Goal: Information Seeking & Learning: Learn about a topic

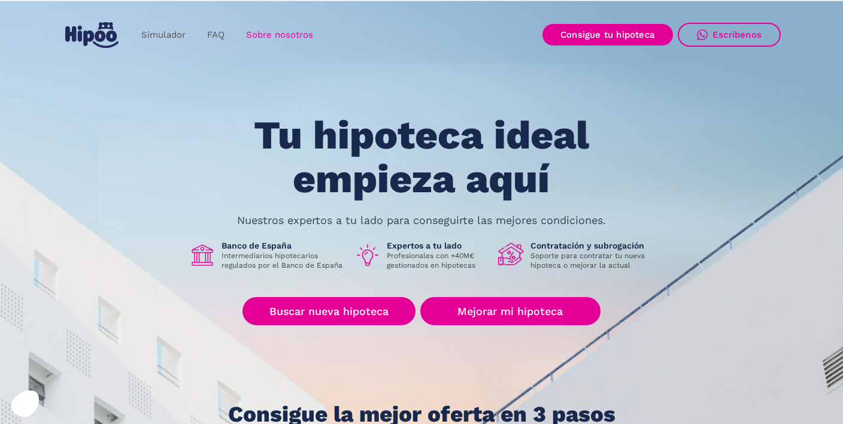
click at [288, 37] on link "Sobre nosotros" at bounding box center [279, 34] width 89 height 23
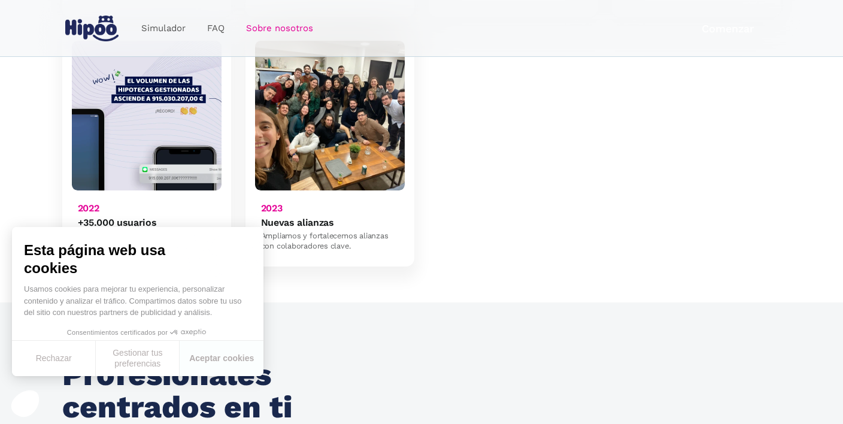
scroll to position [1066, 0]
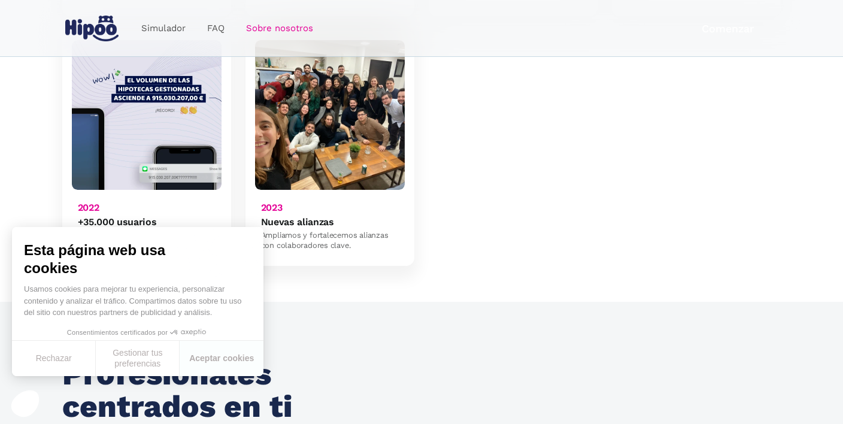
click at [296, 102] on img at bounding box center [330, 115] width 150 height 150
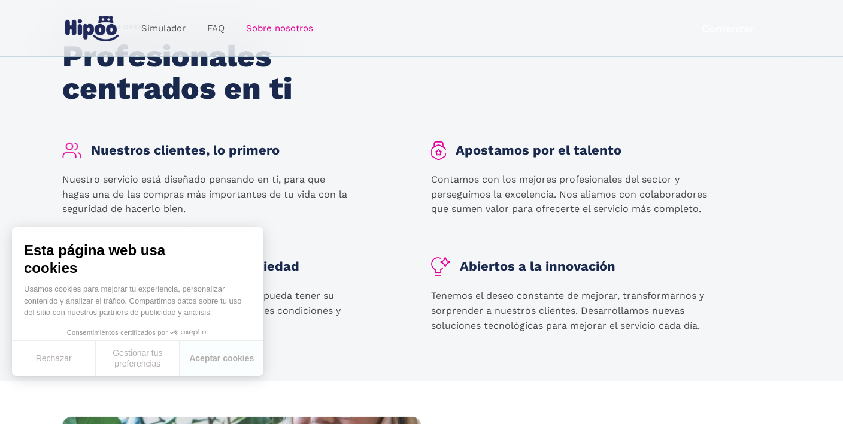
scroll to position [695, 0]
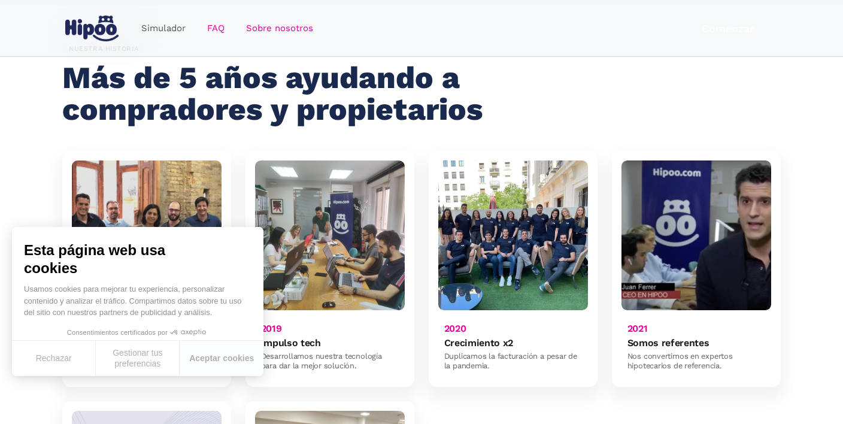
click at [217, 35] on link "FAQ" at bounding box center [215, 28] width 39 height 23
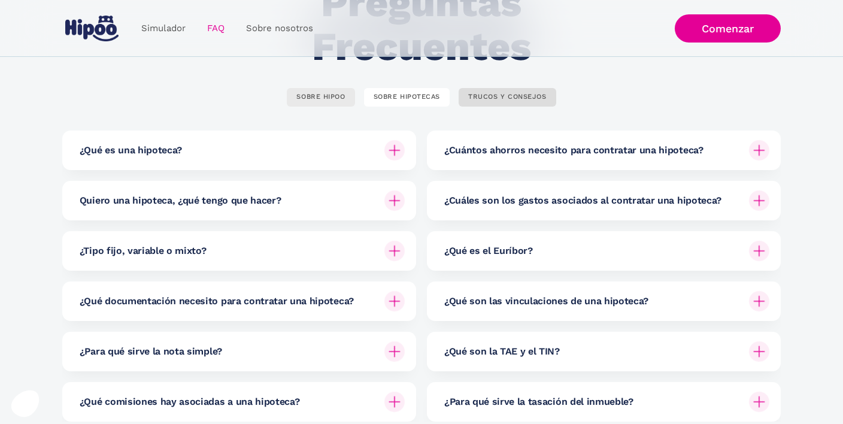
scroll to position [121, 0]
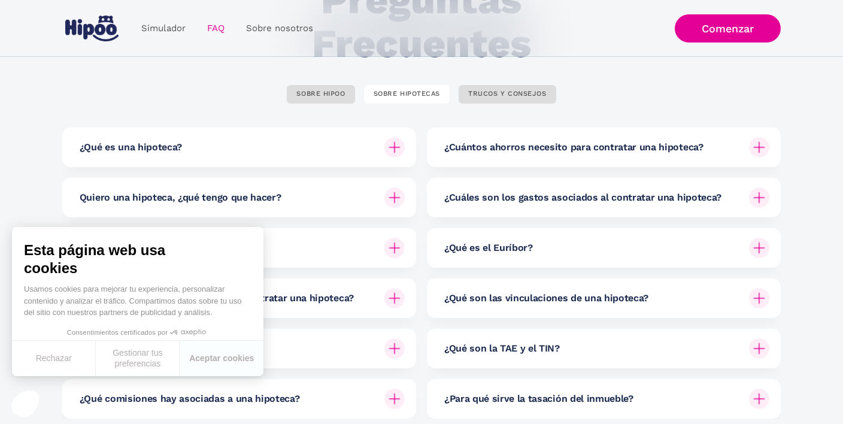
click at [574, 146] on h6 "¿Cuántos ahorros necesito para contratar una hipoteca?" at bounding box center [573, 147] width 259 height 13
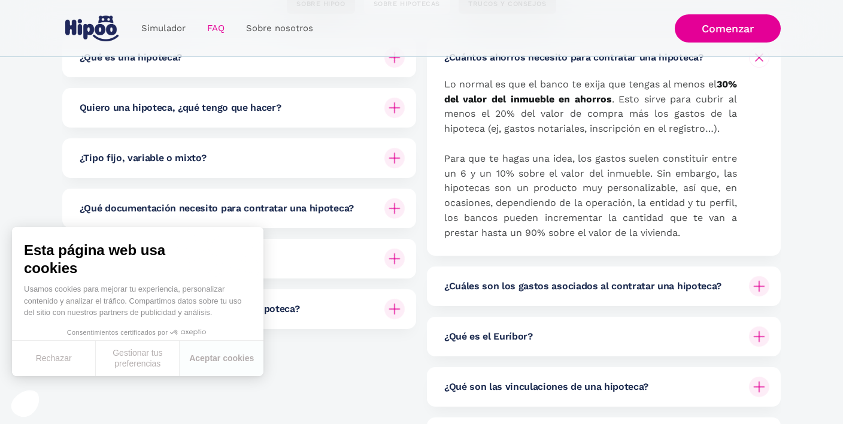
scroll to position [208, 0]
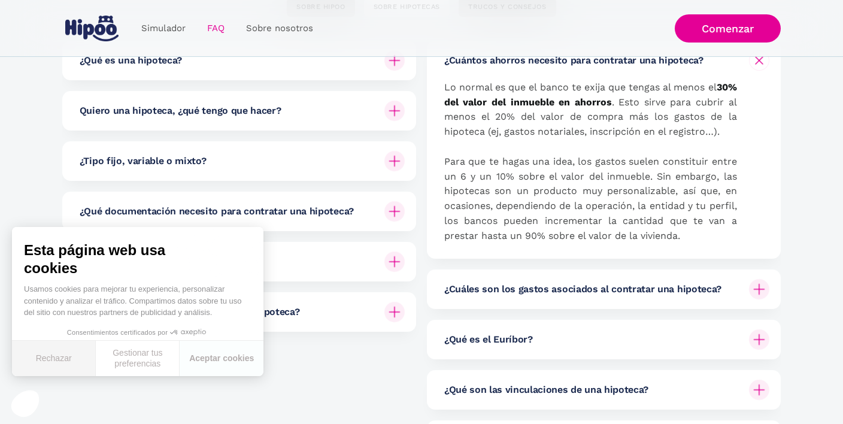
click at [64, 360] on button "Rechazar" at bounding box center [54, 358] width 84 height 35
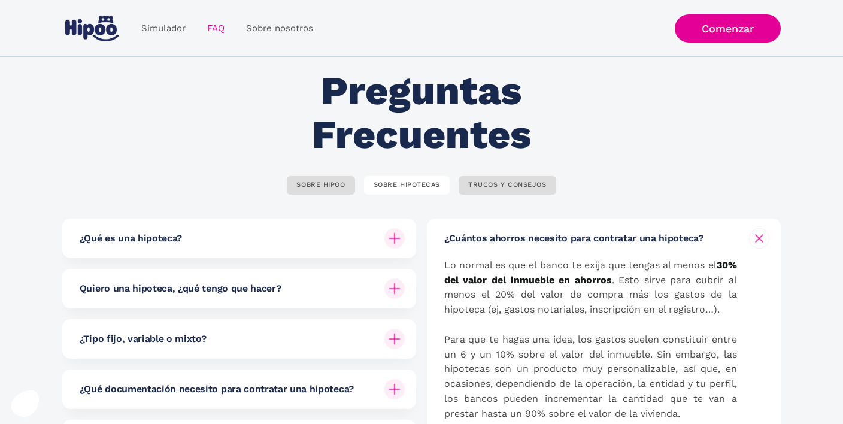
scroll to position [0, 0]
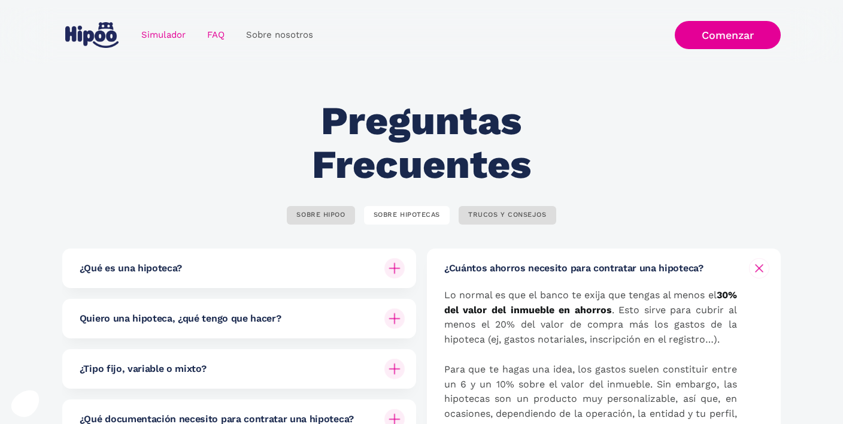
click at [168, 29] on link "Simulador" at bounding box center [164, 34] width 66 height 23
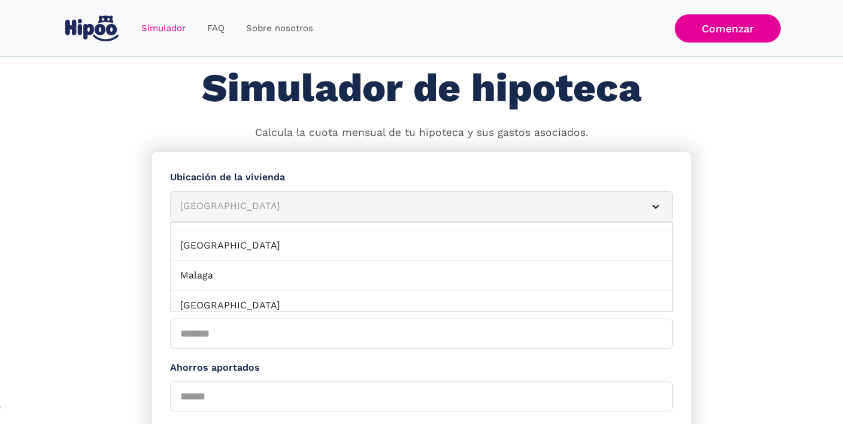
scroll to position [830, 0]
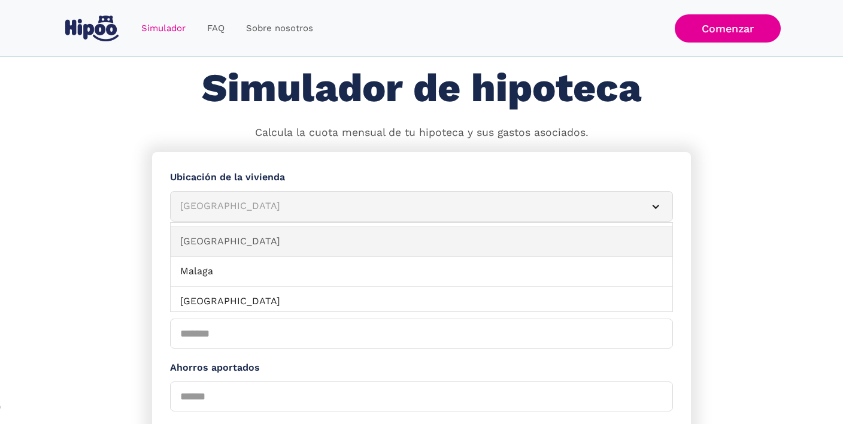
click at [238, 243] on link "Madrid" at bounding box center [422, 242] width 502 height 30
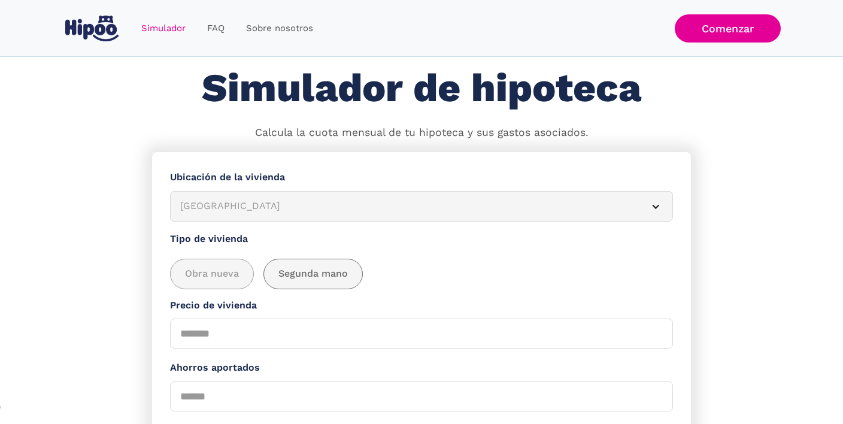
click at [293, 284] on div "add_description_here" at bounding box center [313, 273] width 98 height 29
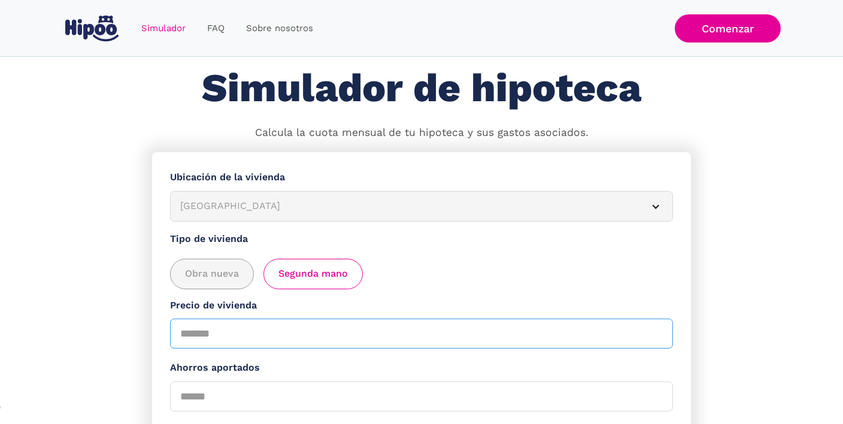
click at [235, 329] on input "Precio de vivienda" at bounding box center [421, 334] width 503 height 30
type input "******"
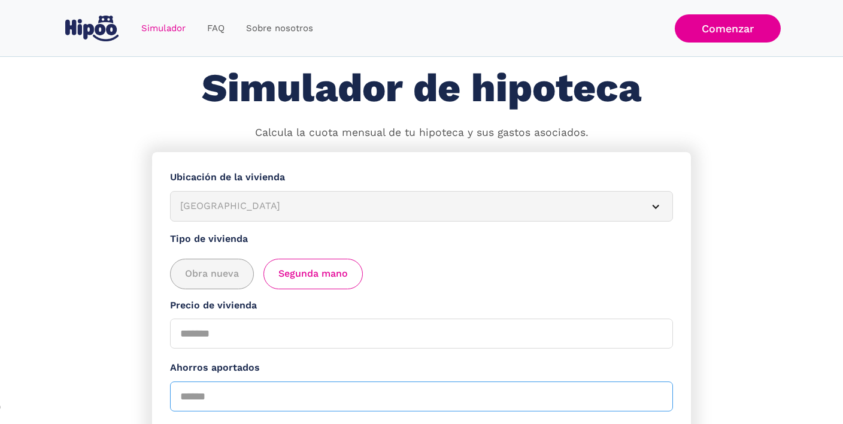
click at [204, 390] on input "Ahorros aportados" at bounding box center [421, 396] width 503 height 30
type input "*****"
click at [120, 328] on section "**********" at bounding box center [421, 407] width 843 height 510
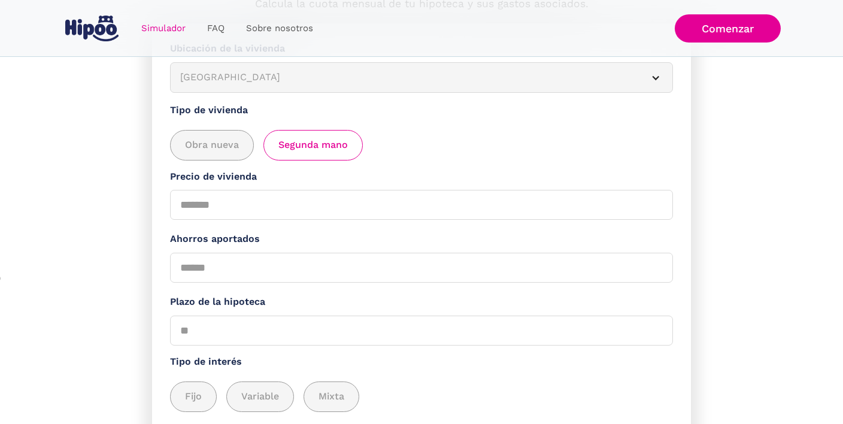
scroll to position [216, 0]
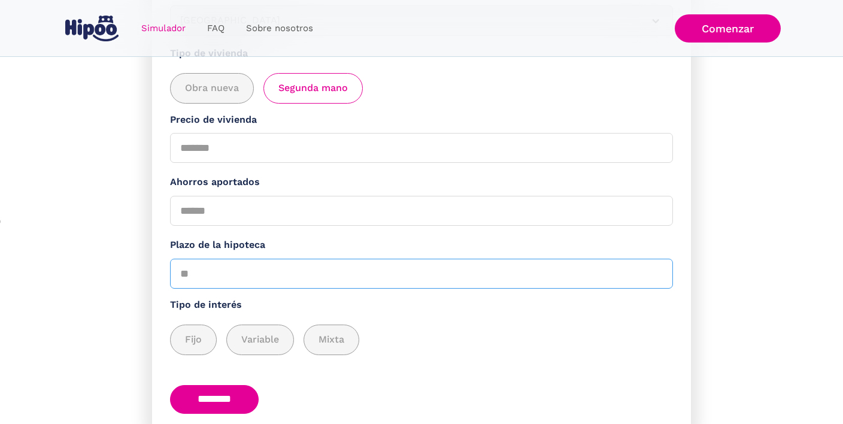
click at [190, 278] on input "Plazo de la hipoteca" at bounding box center [421, 274] width 503 height 30
type input "**"
click at [206, 347] on div "add_description_here" at bounding box center [194, 339] width 46 height 29
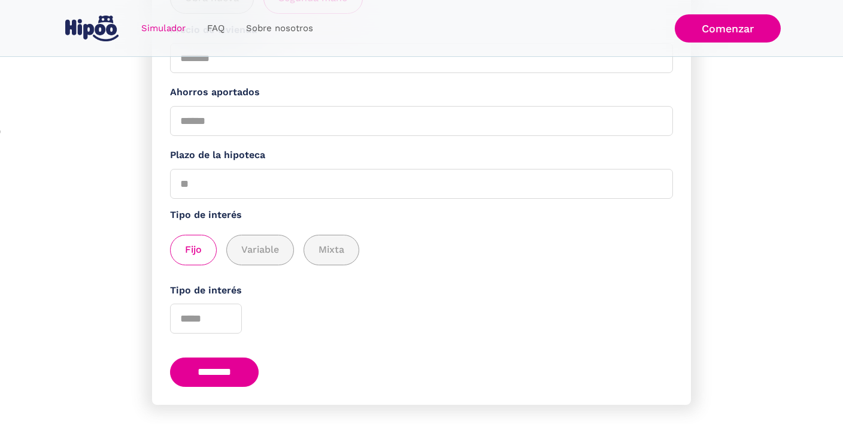
scroll to position [335, 0]
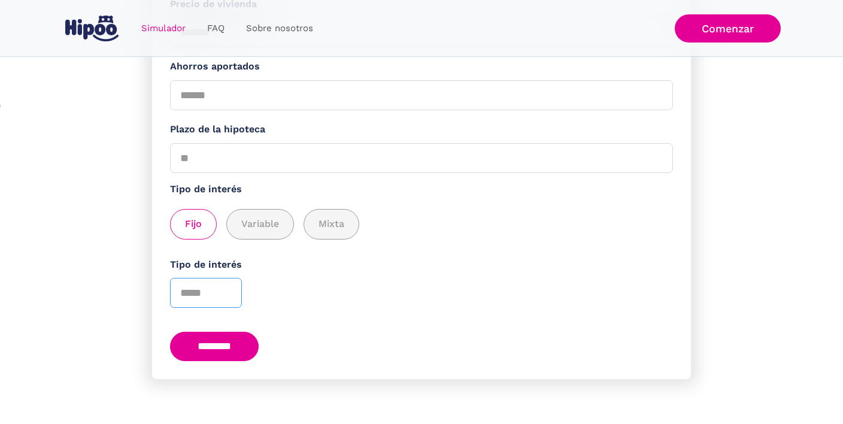
click at [187, 291] on input "Tipo de interés" at bounding box center [206, 293] width 72 height 30
type input "****"
click at [241, 336] on input "********" at bounding box center [214, 346] width 89 height 29
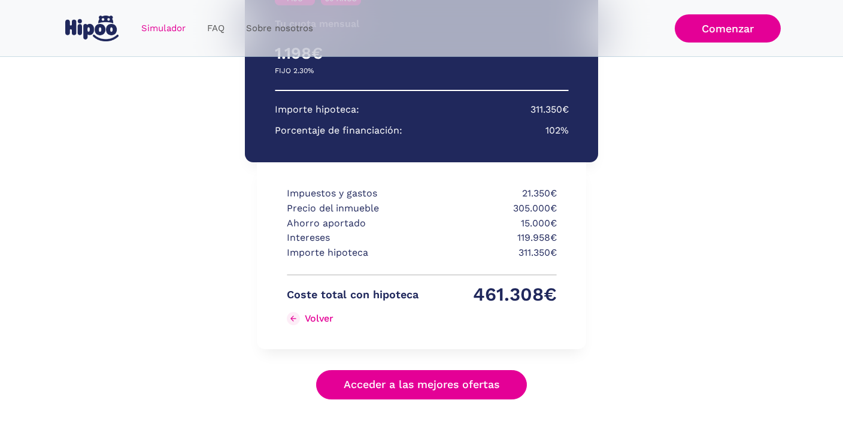
scroll to position [283, 0]
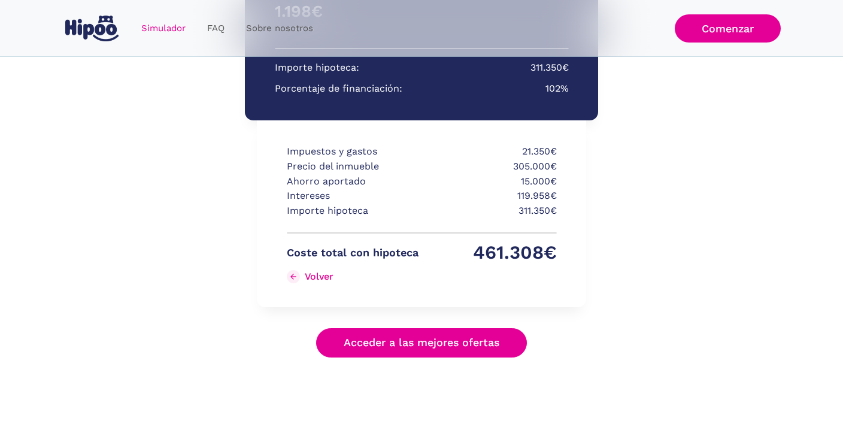
click at [394, 343] on link "Acceder a las mejores ofertas" at bounding box center [421, 342] width 211 height 29
click at [216, 27] on link "FAQ" at bounding box center [215, 28] width 39 height 23
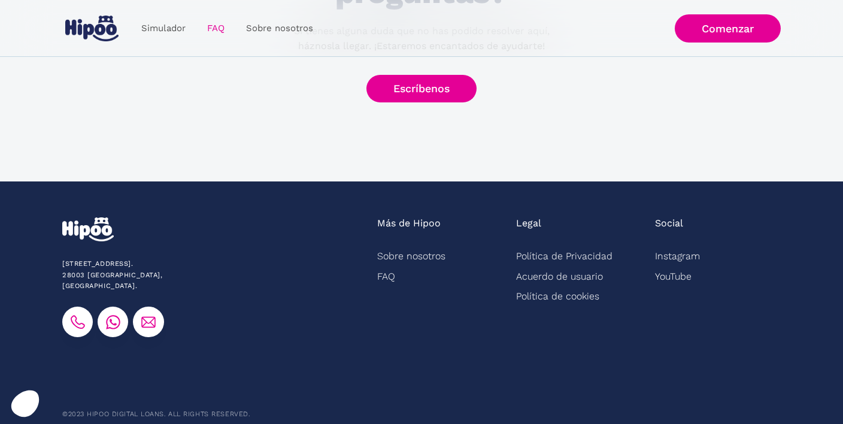
scroll to position [677, 0]
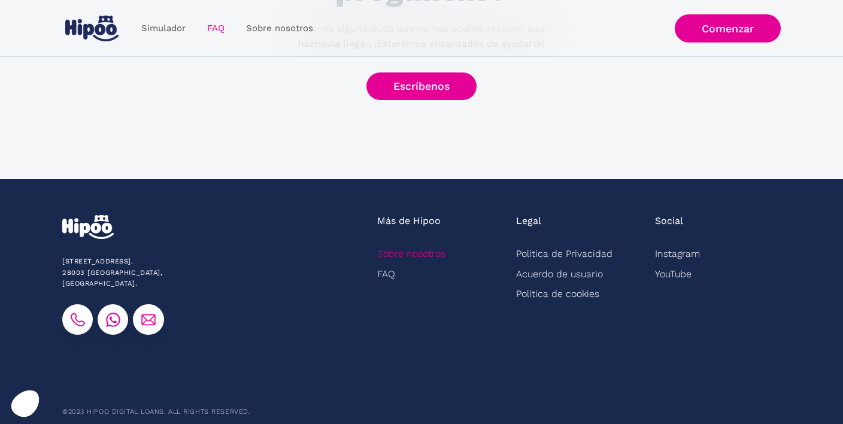
click at [402, 255] on link "Sobre nosotros" at bounding box center [411, 254] width 68 height 20
click at [405, 262] on link "Sobre nosotros" at bounding box center [411, 254] width 68 height 20
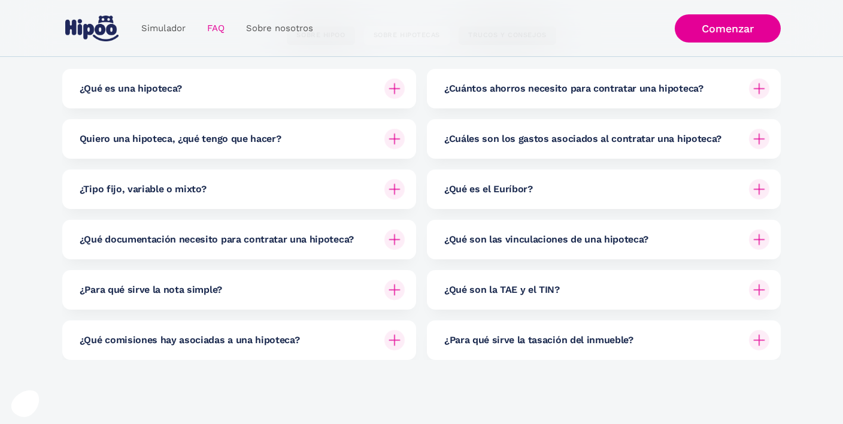
scroll to position [0, 0]
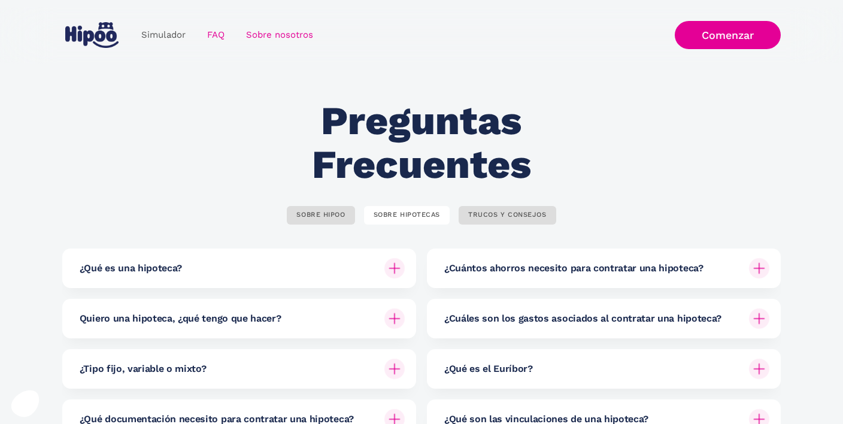
click at [298, 36] on link "Sobre nosotros" at bounding box center [279, 34] width 89 height 23
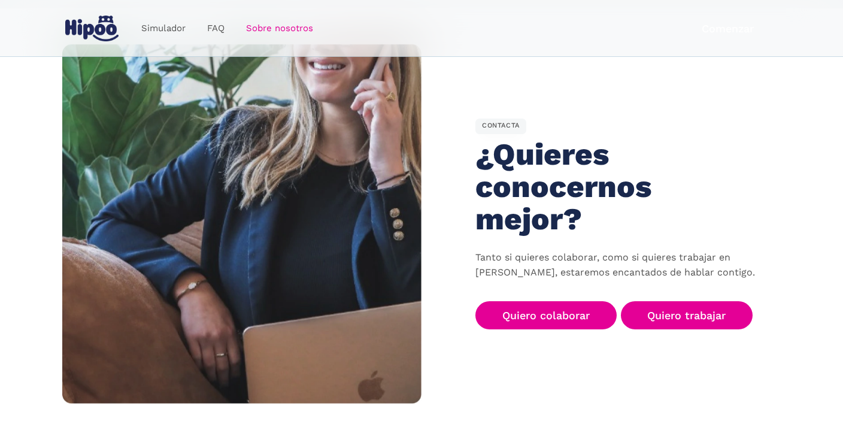
scroll to position [1742, 0]
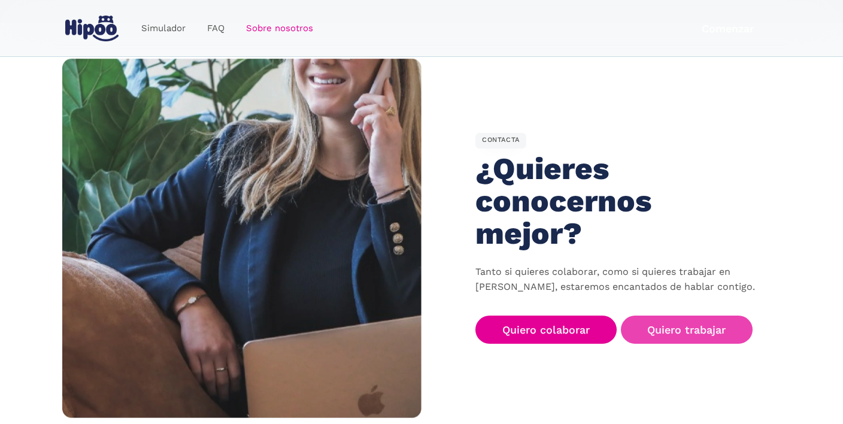
click at [686, 316] on link "Quiero trabajar" at bounding box center [687, 330] width 132 height 28
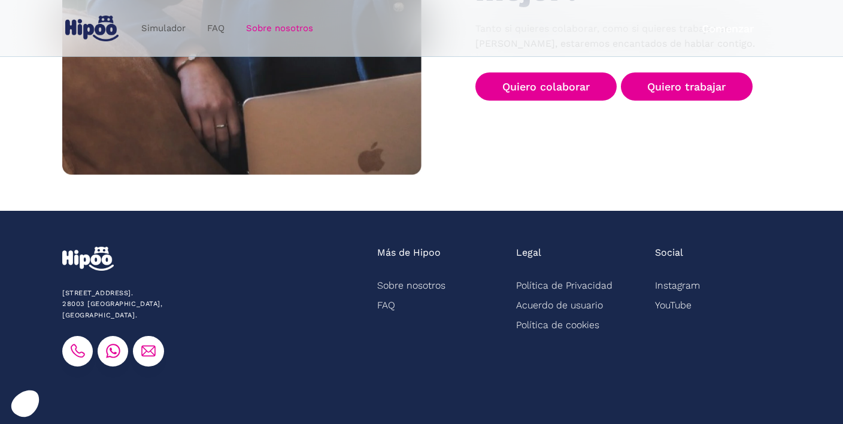
scroll to position [1992, 0]
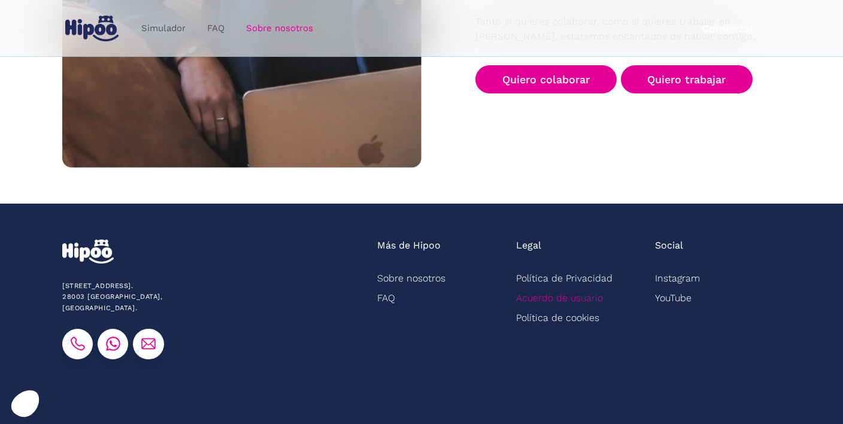
click at [580, 288] on link "Acuerdo de usuario" at bounding box center [559, 298] width 87 height 20
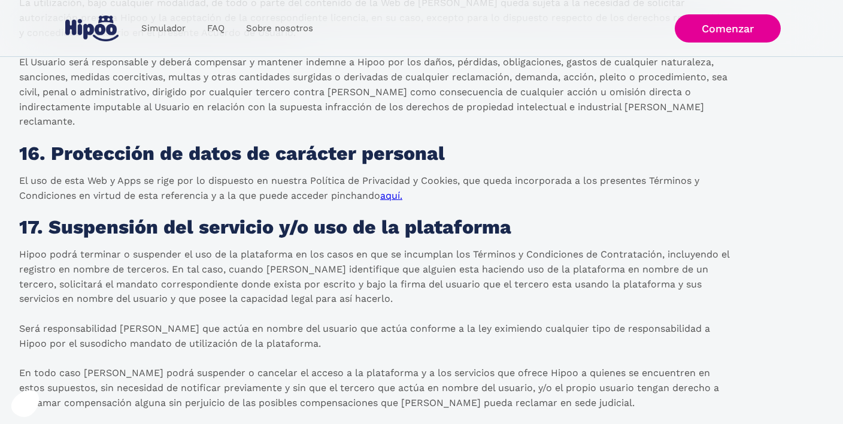
scroll to position [5121, 0]
